Goal: Information Seeking & Learning: Learn about a topic

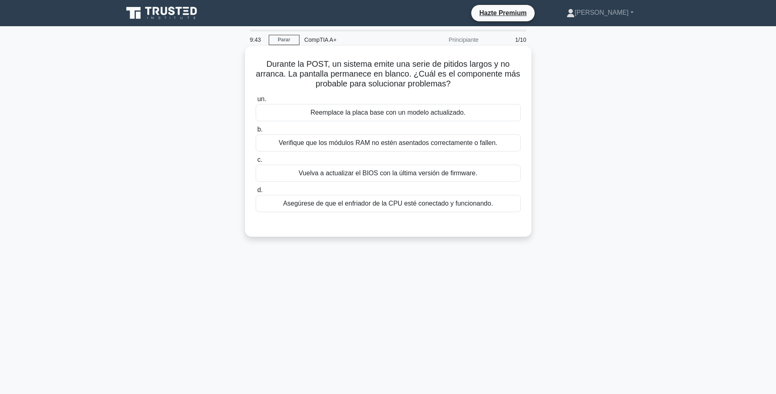
click at [453, 148] on div "Verifique que los módulos RAM no estén asentados correctamente o fallen." at bounding box center [388, 142] width 265 height 17
click at [256, 132] on input "b. Verifique que los módulos RAM no estén asentados correctamente o fallen." at bounding box center [256, 129] width 0 height 5
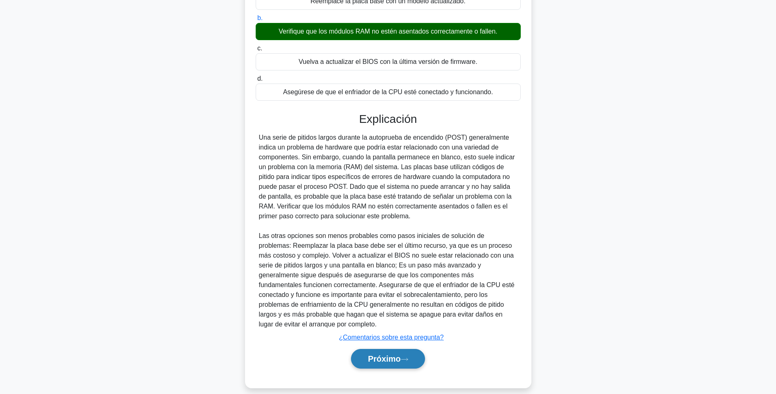
click at [390, 354] on font "Próximo" at bounding box center [384, 358] width 33 height 9
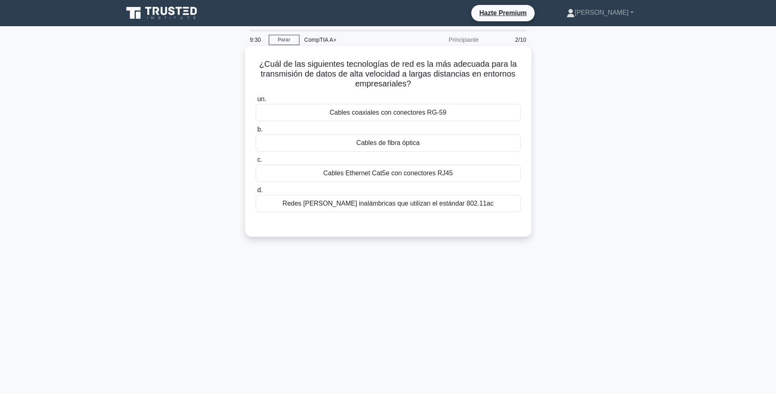
click at [412, 141] on div "Cables de fibra óptica" at bounding box center [388, 142] width 265 height 17
click at [256, 132] on input "b. Cables de fibra óptica" at bounding box center [256, 129] width 0 height 5
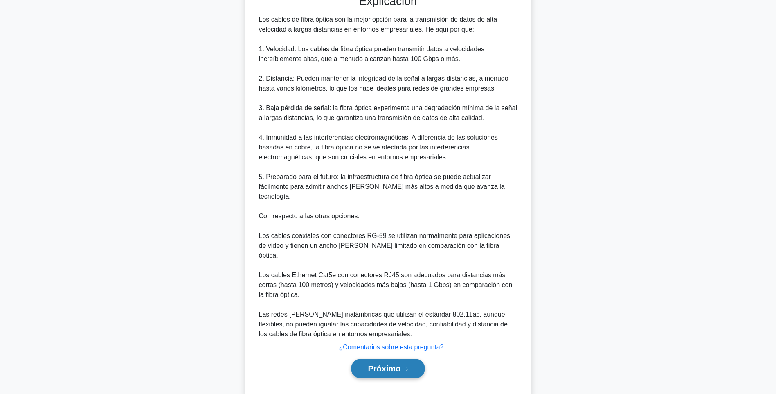
click at [406, 358] on button "Próximo" at bounding box center [388, 368] width 74 height 20
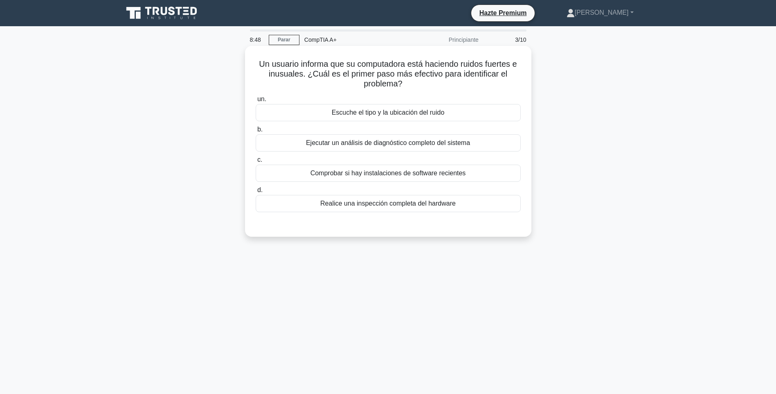
click at [385, 173] on div "Comprobar si hay instalaciones de software recientes" at bounding box center [388, 173] width 265 height 17
click at [256, 162] on input "c. Comprobar si hay instalaciones de software recientes" at bounding box center [256, 159] width 0 height 5
click at [414, 107] on div "Escuche el tipo y la ubicación del ruido" at bounding box center [388, 112] width 265 height 17
click at [256, 102] on input "un. Escuche el tipo y la ubicación del ruido" at bounding box center [256, 99] width 0 height 5
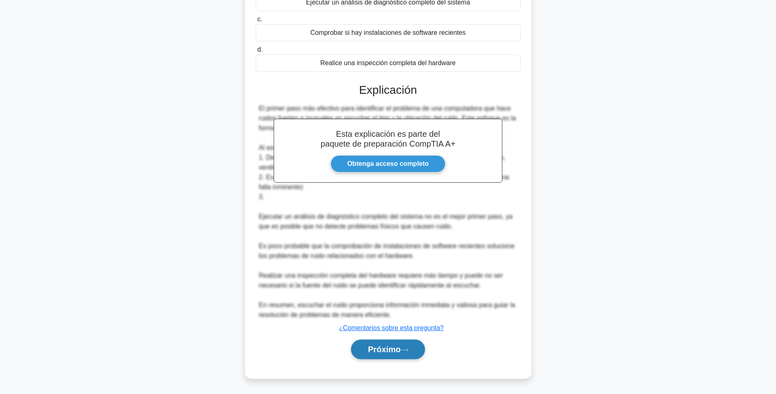
click at [408, 347] on button "Próximo" at bounding box center [388, 349] width 74 height 20
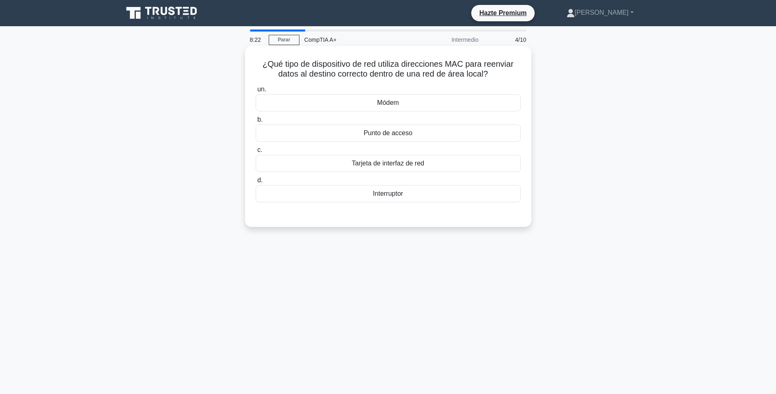
click at [386, 132] on div "Punto de acceso" at bounding box center [388, 132] width 265 height 17
click at [256, 122] on input "b. Punto de acceso" at bounding box center [256, 119] width 0 height 5
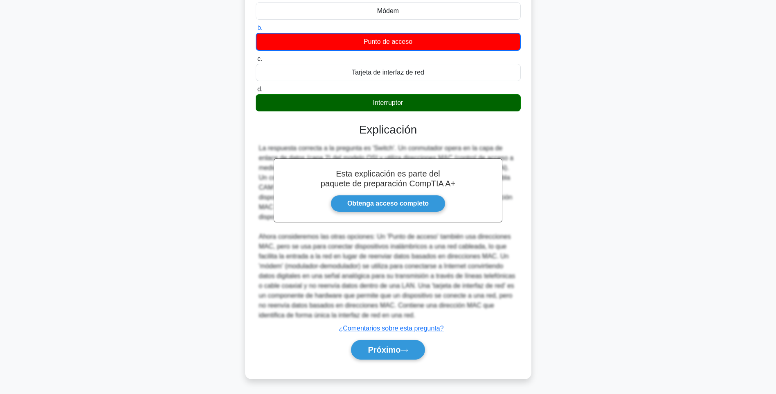
scroll to position [92, 0]
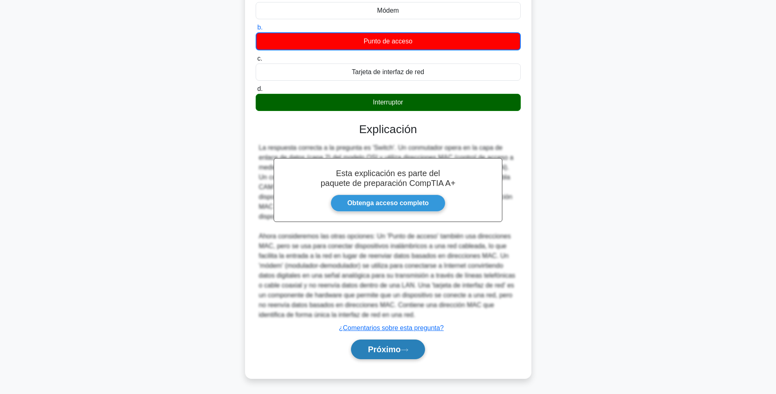
click at [421, 354] on button "Próximo" at bounding box center [388, 349] width 74 height 20
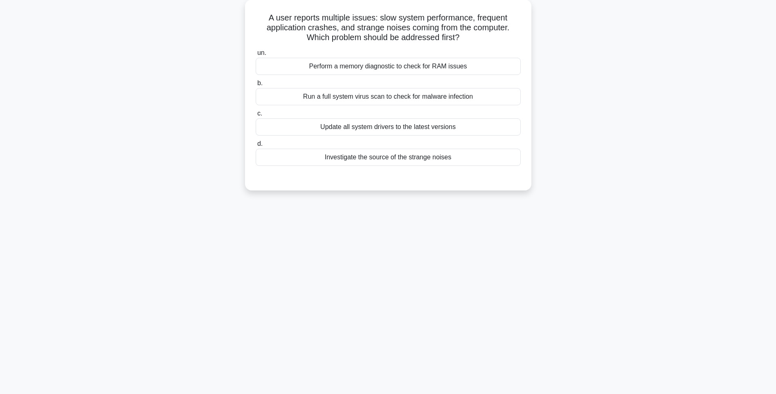
scroll to position [48, 0]
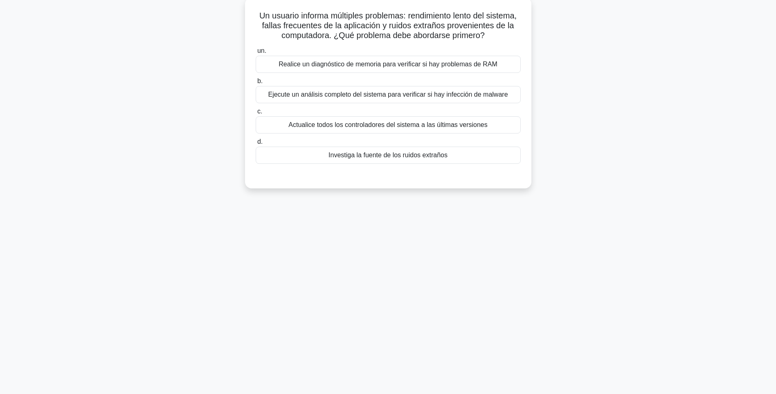
click at [463, 99] on div "Ejecute un análisis completo del sistema para verificar si hay infección de mal…" at bounding box center [388, 94] width 265 height 17
click at [256, 84] on input "b. Ejecute un análisis completo del sistema para verificar si hay infección de …" at bounding box center [256, 81] width 0 height 5
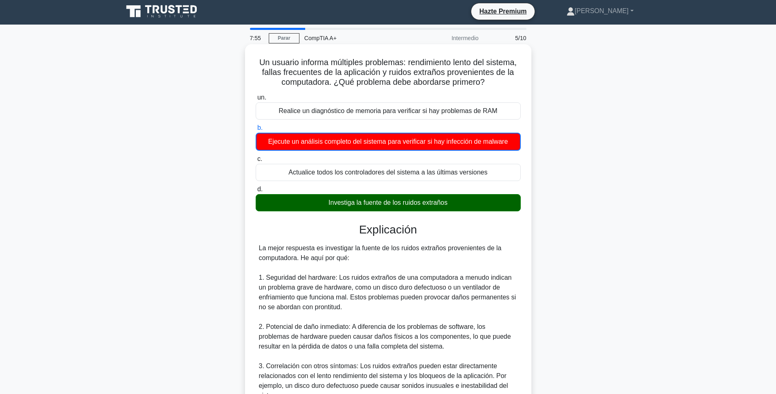
scroll to position [0, 0]
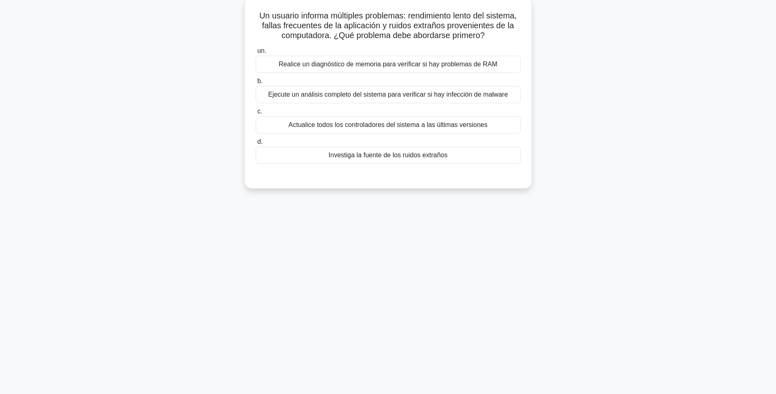
drag, startPoint x: 420, startPoint y: 155, endPoint x: 435, endPoint y: 172, distance: 22.1
click at [420, 155] on div "Investiga la fuente de los ruidos extraños" at bounding box center [388, 155] width 265 height 17
click at [256, 144] on input "d. Investiga la fuente de los ruidos extraños" at bounding box center [256, 141] width 0 height 5
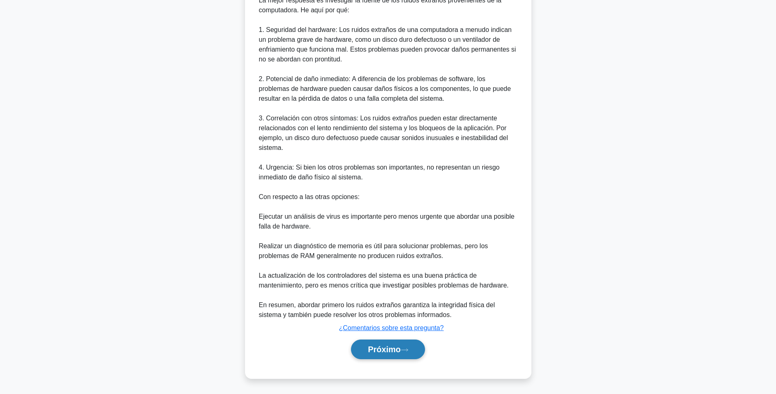
drag, startPoint x: 404, startPoint y: 340, endPoint x: 404, endPoint y: 345, distance: 4.6
click at [404, 345] on button "Próximo" at bounding box center [388, 349] width 74 height 20
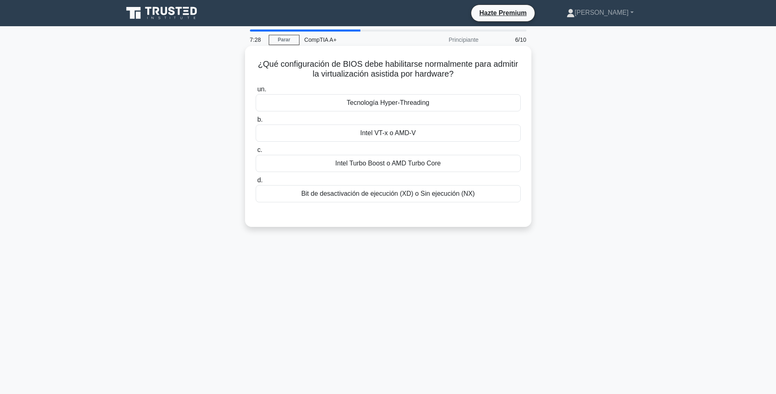
drag, startPoint x: 438, startPoint y: 129, endPoint x: 436, endPoint y: 151, distance: 21.8
click at [438, 129] on div "Intel VT-x o AMD-V" at bounding box center [388, 132] width 265 height 17
click at [256, 122] on input "b. Intel VT-x o AMD-V" at bounding box center [256, 119] width 0 height 5
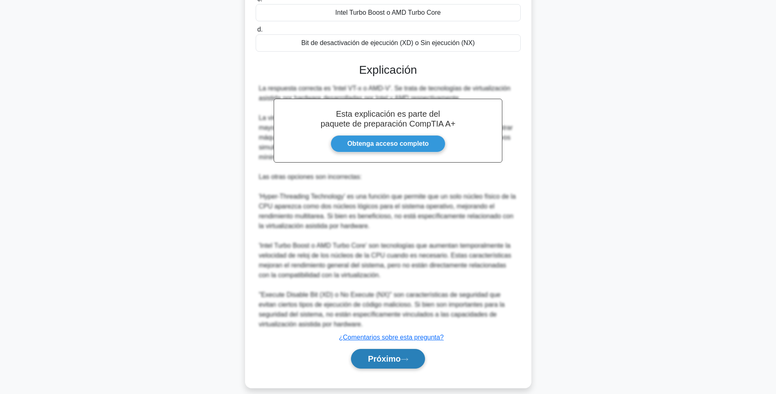
click at [405, 357] on icon at bounding box center [404, 359] width 7 height 5
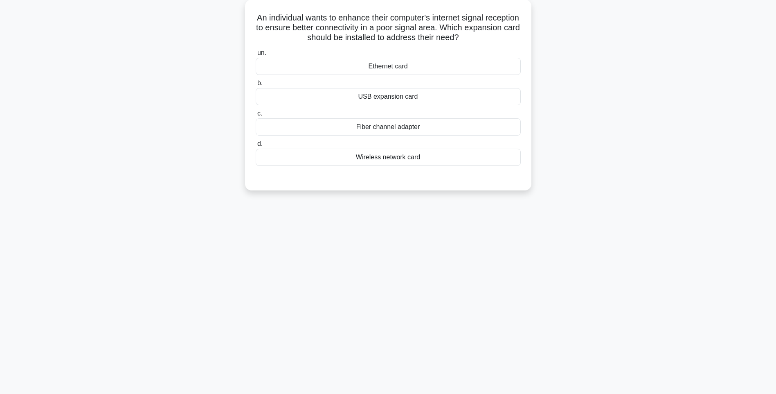
scroll to position [48, 0]
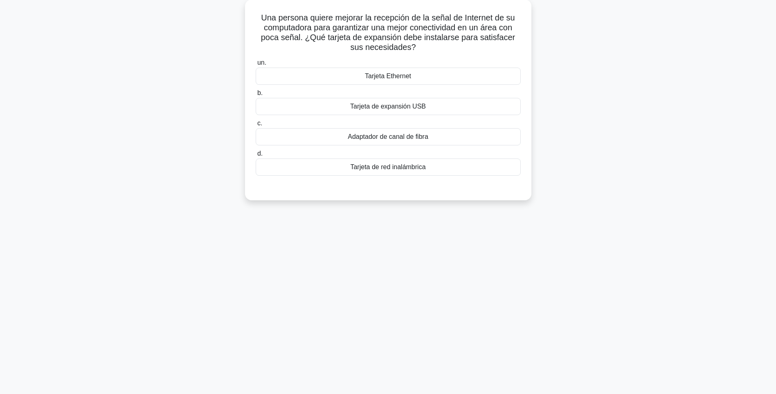
drag, startPoint x: 414, startPoint y: 354, endPoint x: 593, endPoint y: 264, distance: 200.0
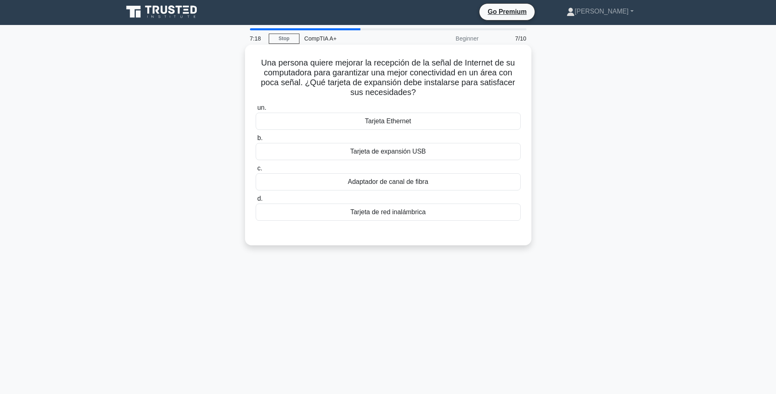
scroll to position [0, 0]
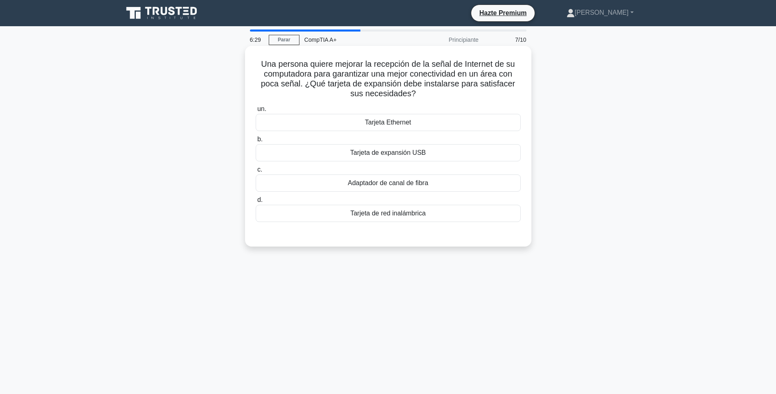
click at [449, 126] on div "Tarjeta Ethernet" at bounding box center [388, 122] width 265 height 17
click at [256, 112] on input "un. Tarjeta Ethernet" at bounding box center [256, 108] width 0 height 5
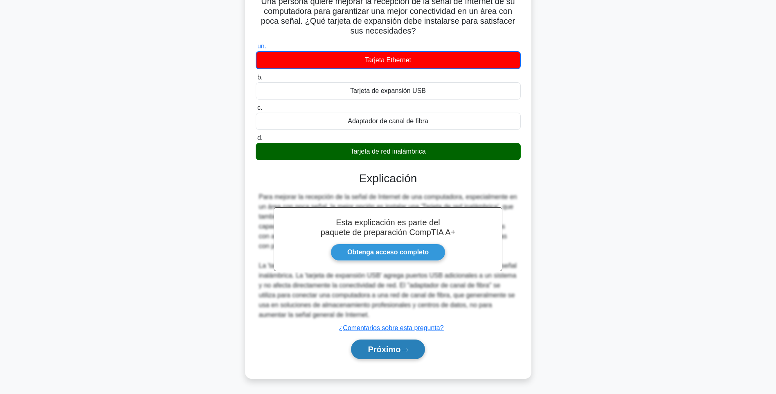
click at [399, 344] on button "Próximo" at bounding box center [388, 349] width 74 height 20
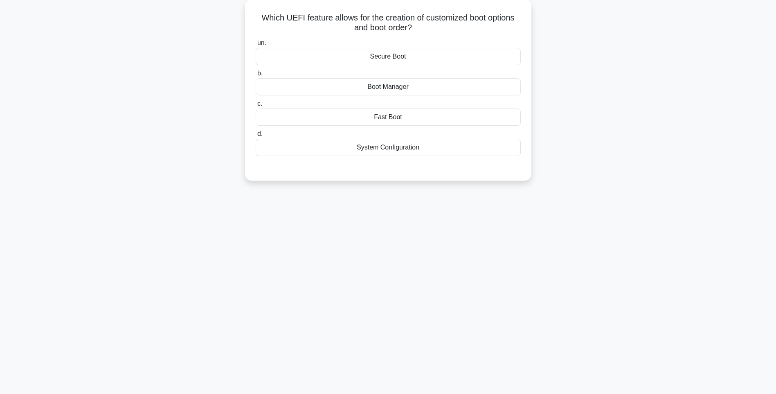
scroll to position [48, 0]
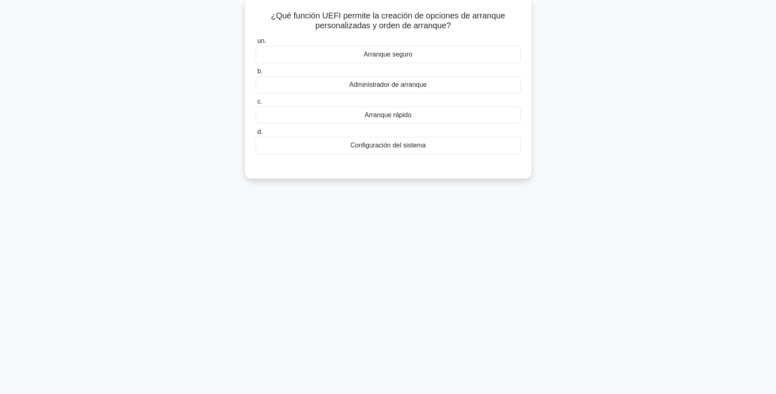
click at [395, 76] on label "b. Administrador de arranque" at bounding box center [388, 79] width 265 height 27
click at [256, 74] on input "b. Administrador de arranque" at bounding box center [256, 71] width 0 height 5
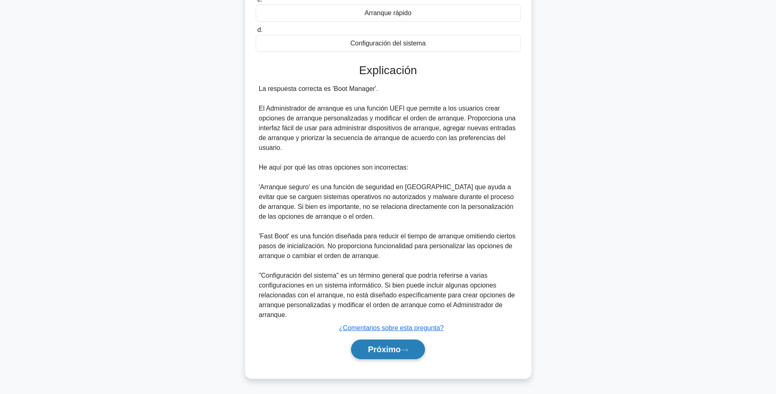
click at [396, 352] on font "Próximo" at bounding box center [384, 349] width 33 height 9
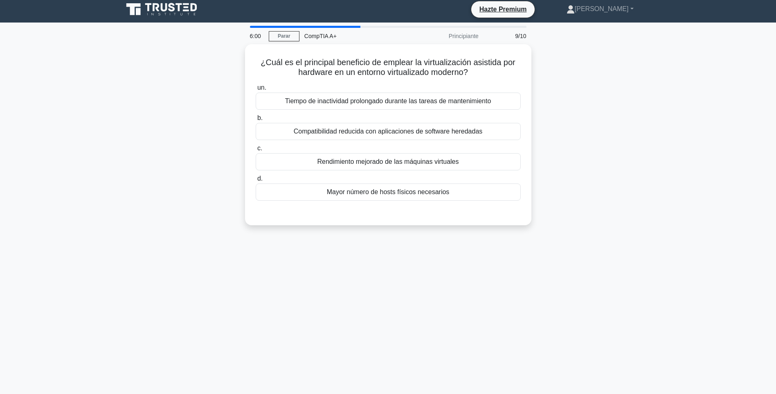
scroll to position [0, 0]
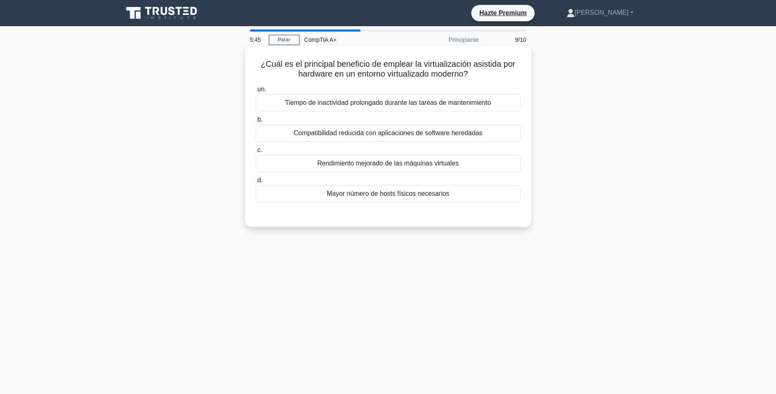
click at [447, 171] on div "Rendimiento mejorado de las máquinas virtuales" at bounding box center [388, 163] width 265 height 17
click at [256, 153] on input "c. Rendimiento mejorado de las máquinas virtuales" at bounding box center [256, 149] width 0 height 5
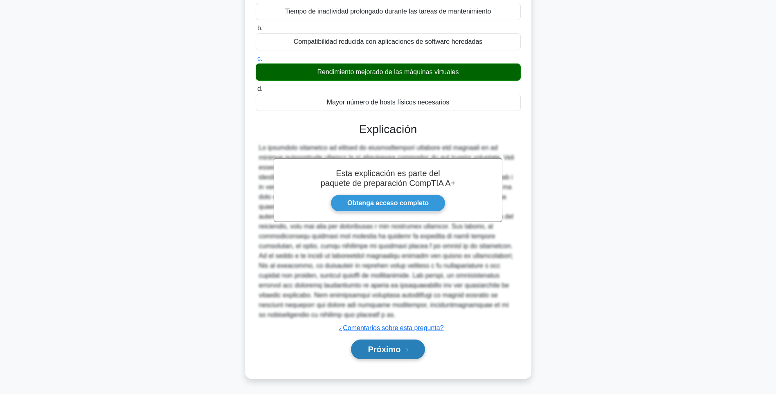
click at [392, 356] on button "Próximo" at bounding box center [388, 349] width 74 height 20
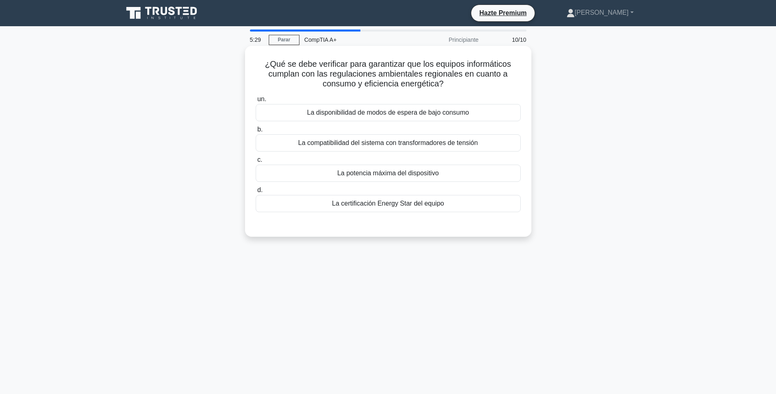
click at [455, 206] on div "La certificación Energy Star del equipo" at bounding box center [388, 203] width 265 height 17
click at [256, 193] on input "d. La certificación Energy Star del equipo" at bounding box center [256, 189] width 0 height 5
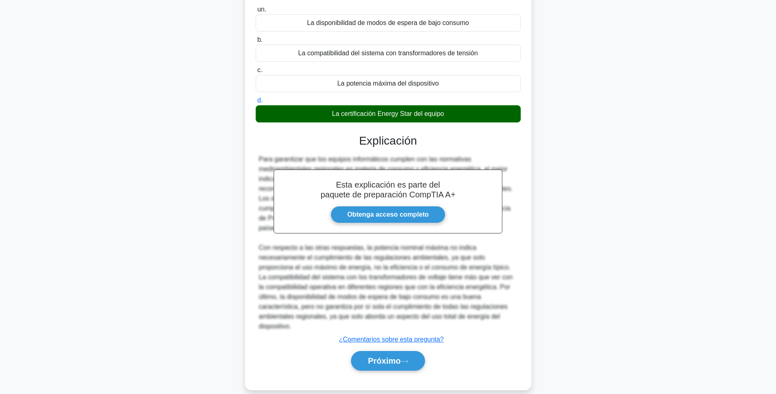
scroll to position [92, 0]
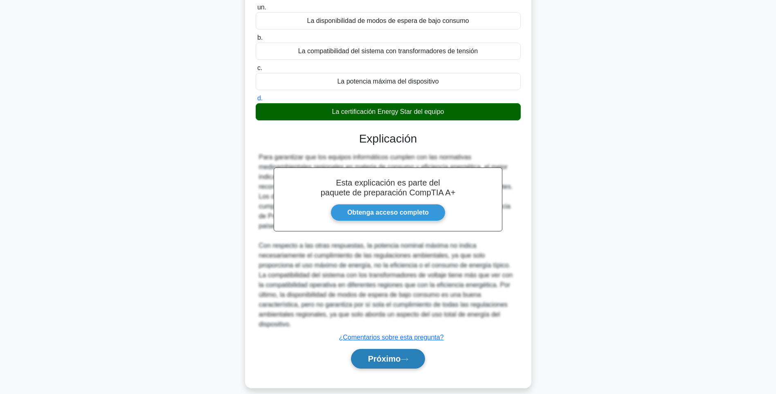
click at [401, 354] on font "Próximo" at bounding box center [384, 358] width 33 height 9
